Goal: Task Accomplishment & Management: Use online tool/utility

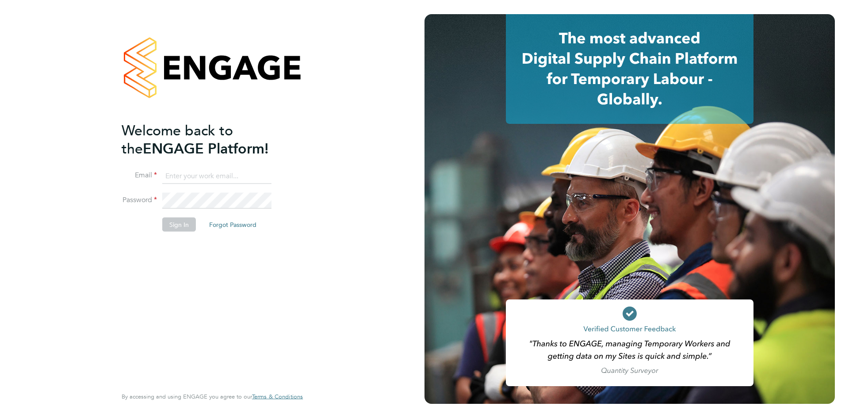
type input "[EMAIL_ADDRESS][DOMAIN_NAME]"
click at [175, 223] on button "Sign In" at bounding box center [179, 224] width 34 height 14
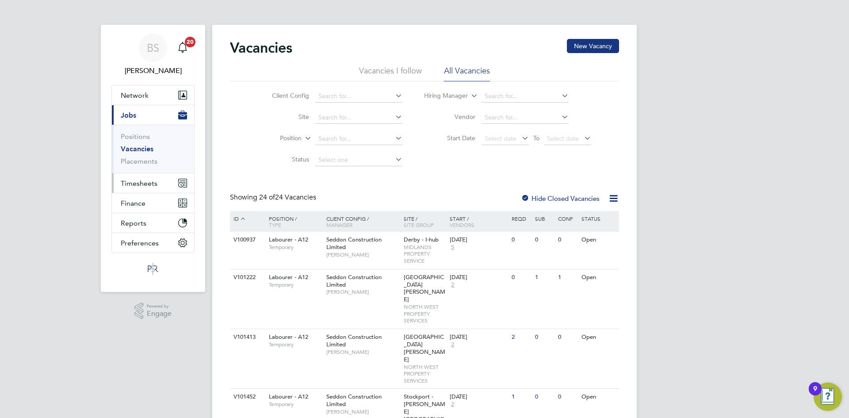
click at [143, 184] on span "Timesheets" at bounding box center [139, 183] width 37 height 8
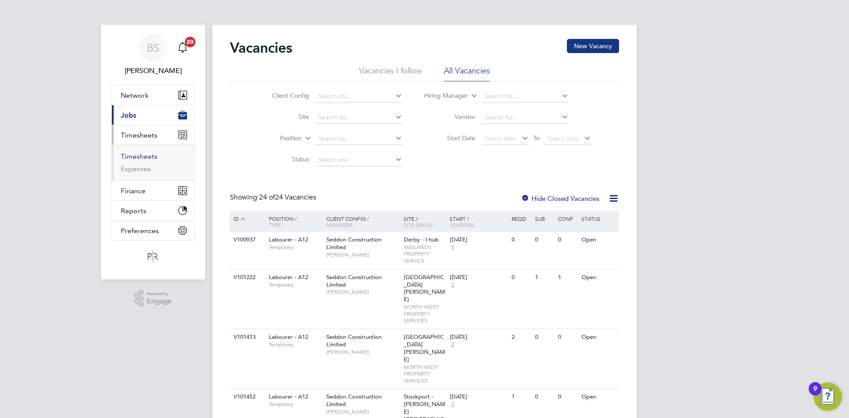
click at [139, 153] on link "Timesheets" at bounding box center [139, 156] width 37 height 8
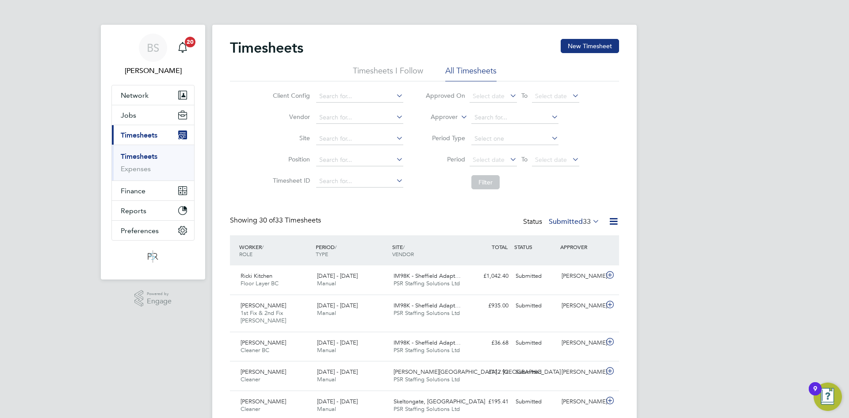
click at [575, 54] on div "Timesheets New Timesheet" at bounding box center [424, 52] width 389 height 27
click at [575, 47] on button "New Timesheet" at bounding box center [590, 46] width 58 height 14
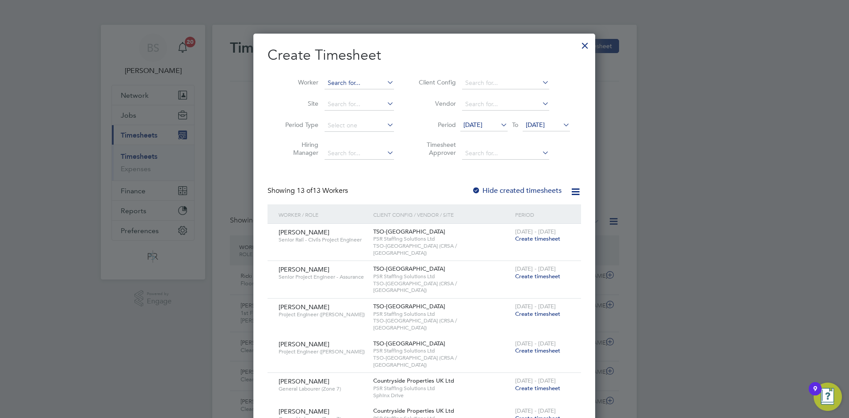
click at [358, 86] on input at bounding box center [359, 83] width 69 height 12
click at [362, 90] on li "Sekin at Musa" at bounding box center [359, 95] width 70 height 12
type input "[PERSON_NAME]"
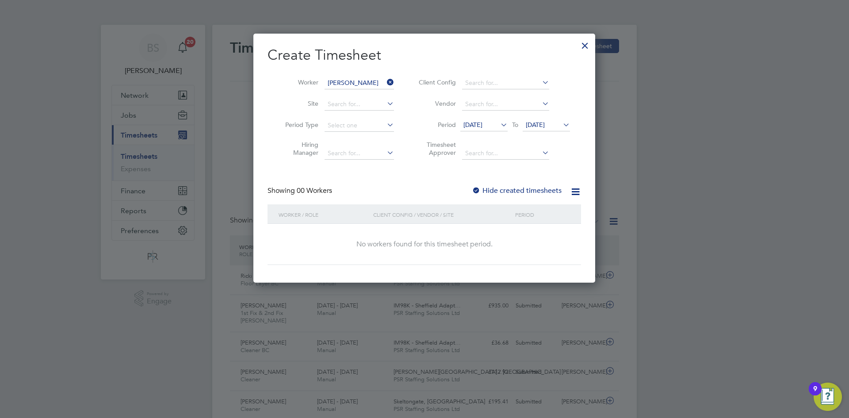
click at [483, 126] on span "[DATE]" at bounding box center [473, 125] width 19 height 8
